Goal: Book appointment/travel/reservation

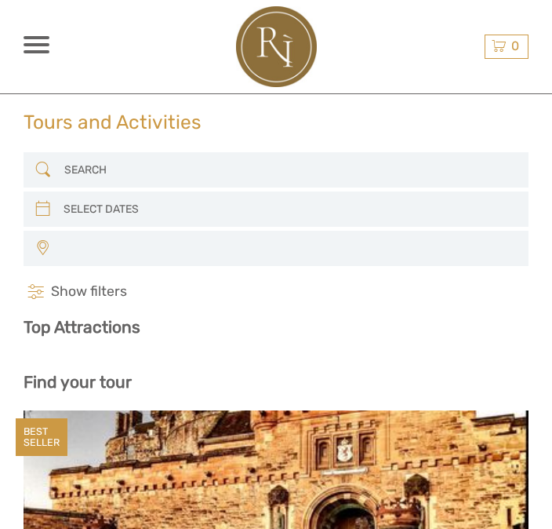
select select
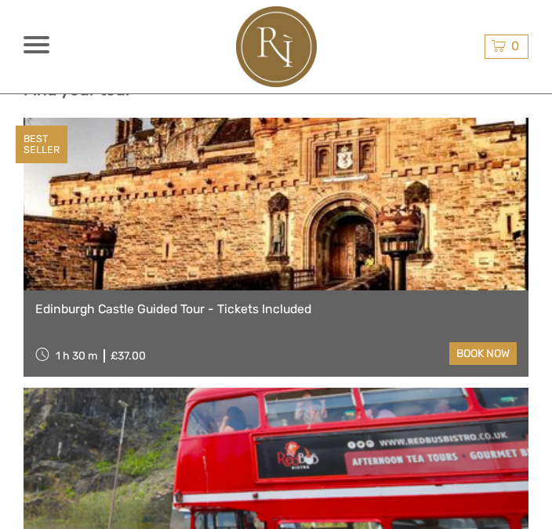
select select
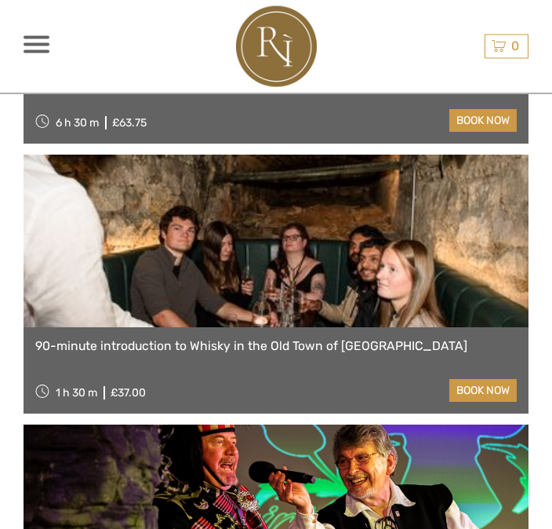
scroll to position [2039, 0]
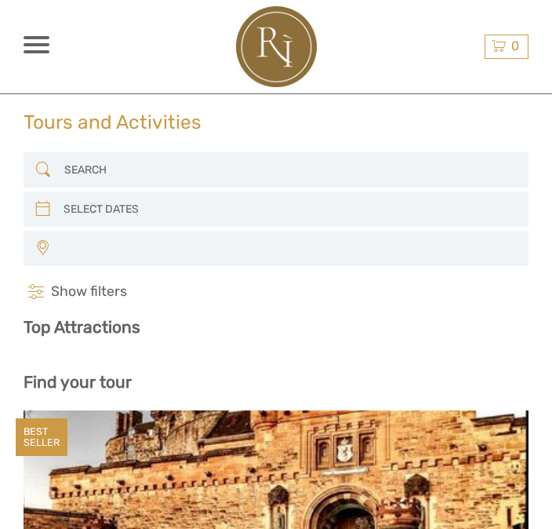
select select
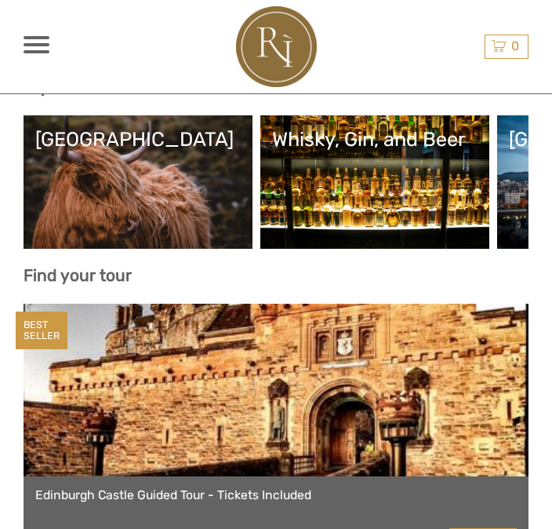
scroll to position [246, 0]
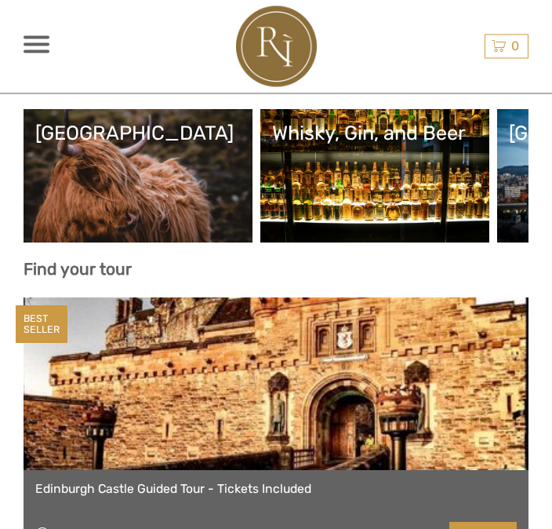
click at [42, 242] on div "[GEOGRAPHIC_DATA]" at bounding box center [138, 176] width 229 height 133
click at [53, 226] on link "[GEOGRAPHIC_DATA]" at bounding box center [138, 177] width 206 height 110
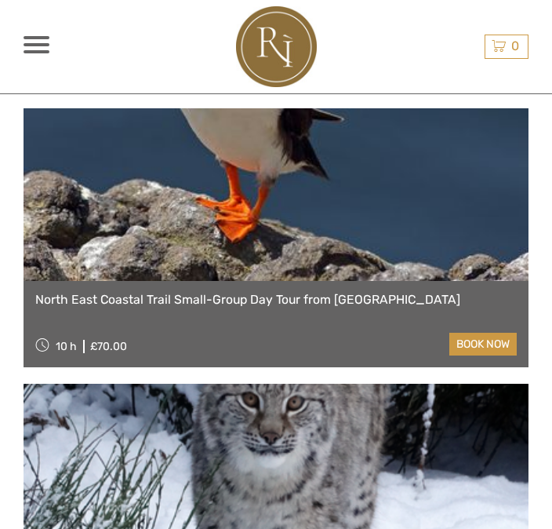
scroll to position [3084, 0]
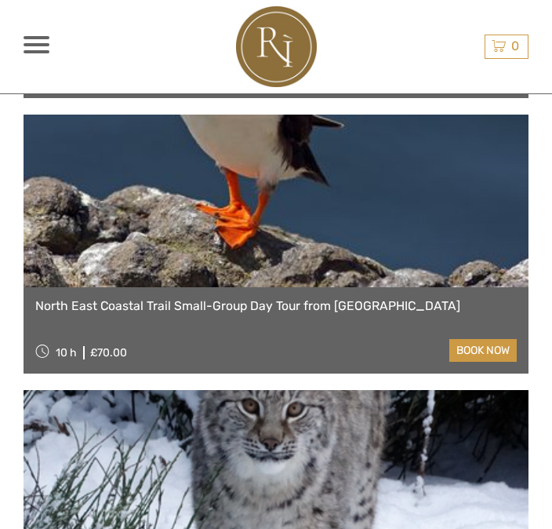
click at [47, 314] on link "North East Coastal Trail Small-Group Day Tour from Aberdeen" at bounding box center [276, 306] width 482 height 15
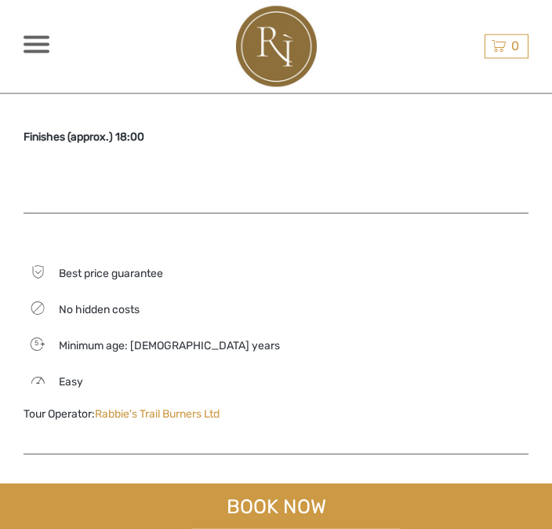
scroll to position [1649, 0]
